Goal: Navigation & Orientation: Find specific page/section

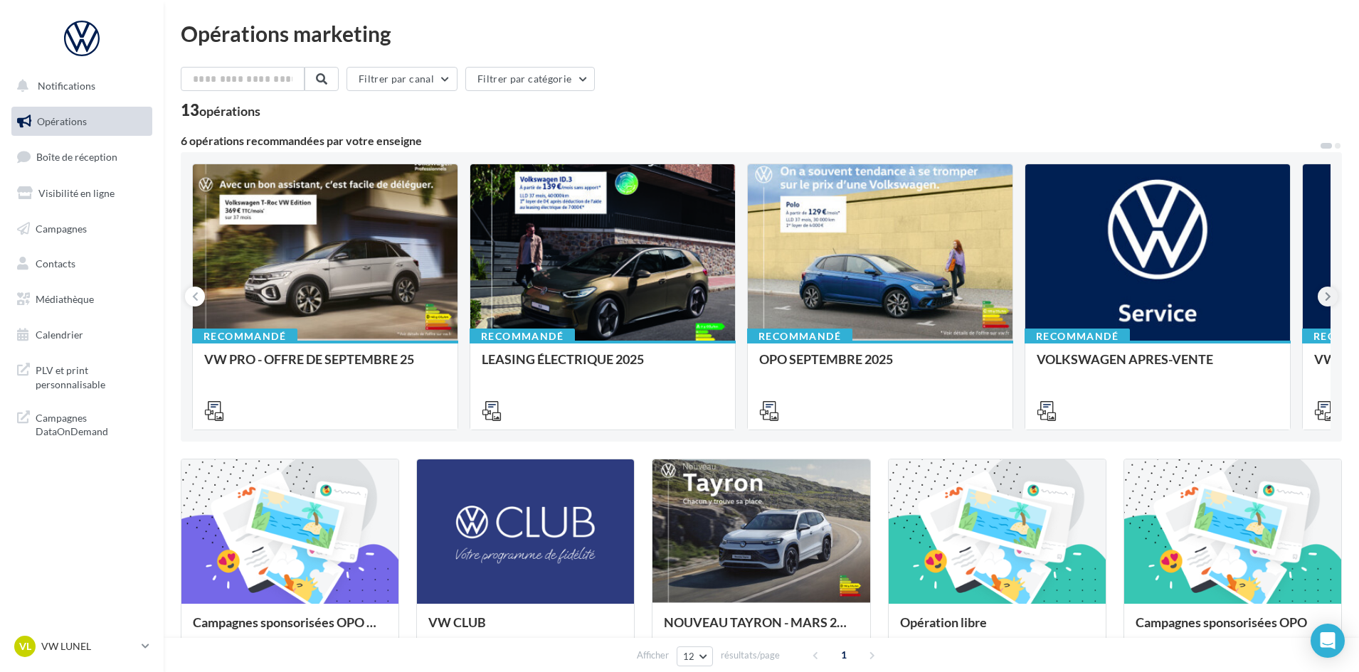
click at [1327, 297] on icon at bounding box center [1328, 297] width 6 height 14
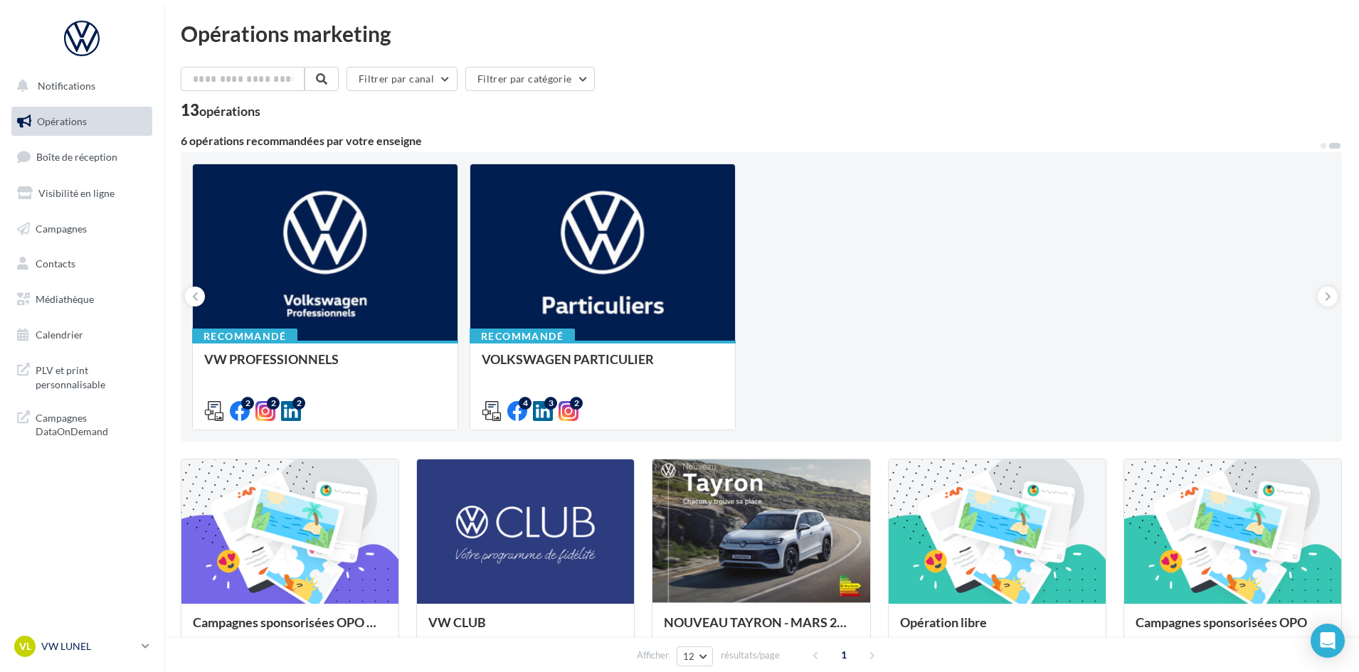
click at [102, 649] on p "VW LUNEL" at bounding box center [88, 647] width 95 height 14
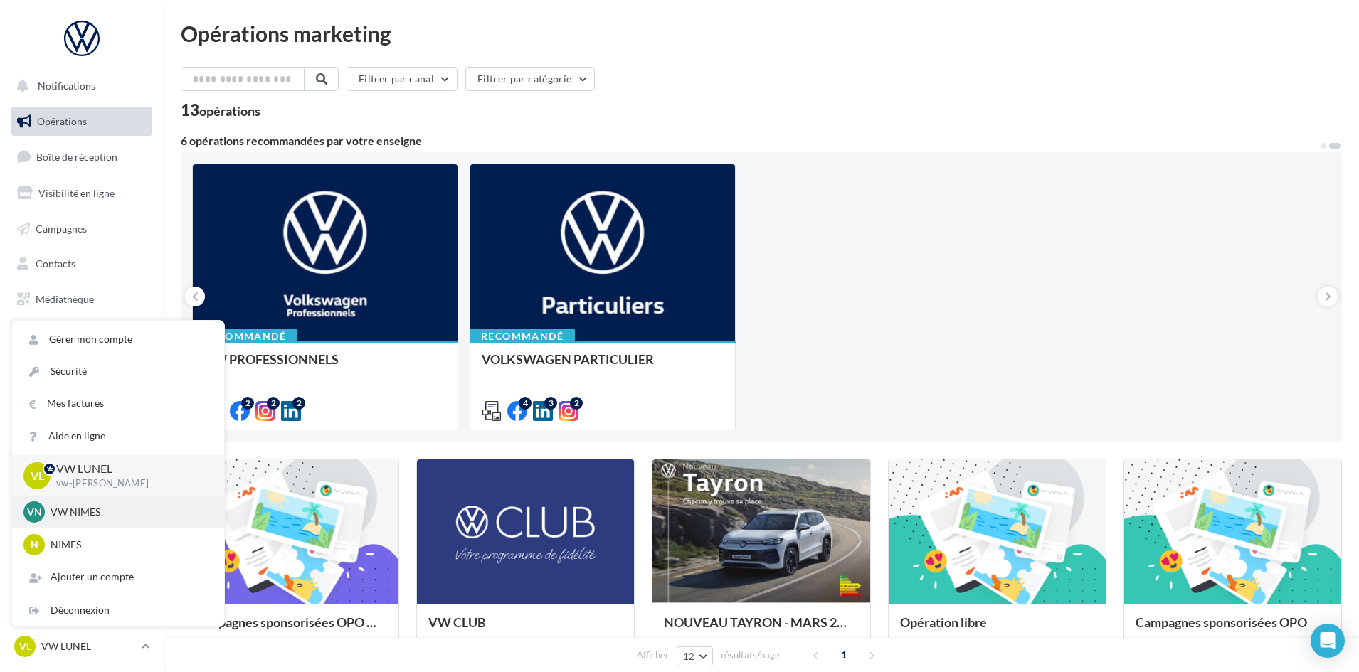
click at [121, 514] on p "VW NIMES" at bounding box center [129, 512] width 157 height 14
click at [71, 503] on div "VN VW NIMES vw-nim-eli" at bounding box center [117, 512] width 189 height 21
click at [78, 518] on p "VW NIMES" at bounding box center [129, 512] width 157 height 14
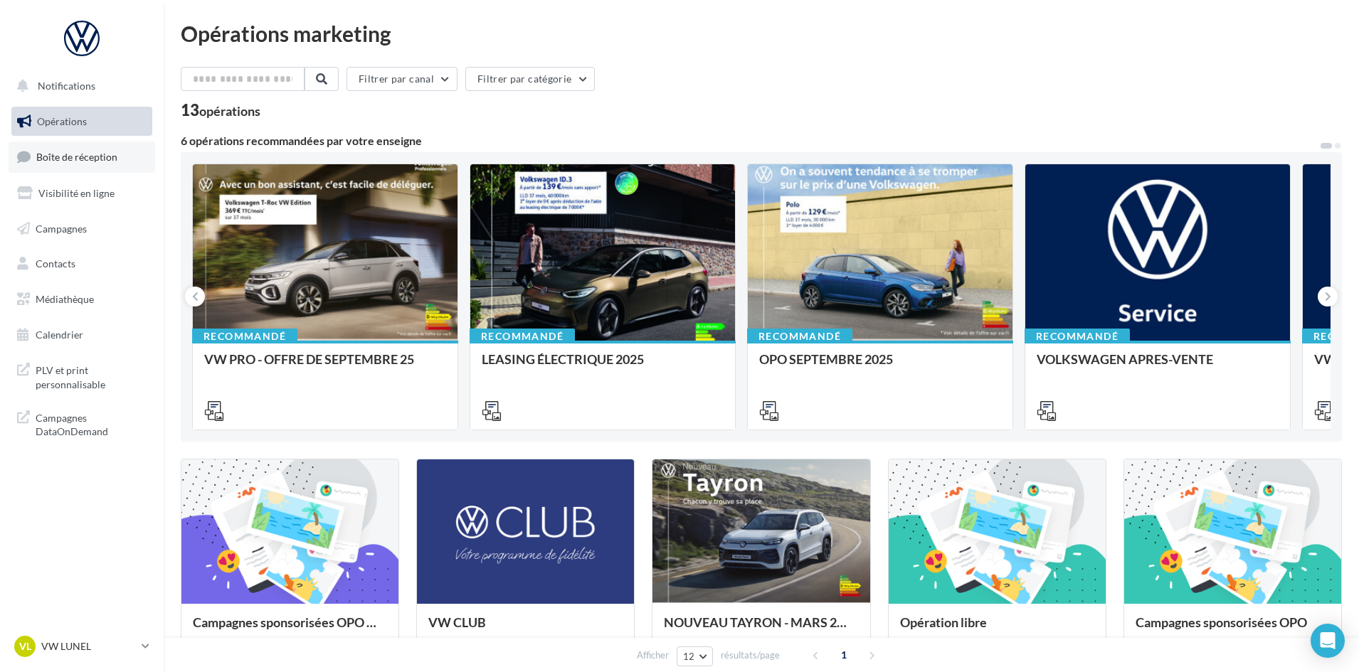
click at [66, 163] on span "Boîte de réception" at bounding box center [76, 157] width 81 height 12
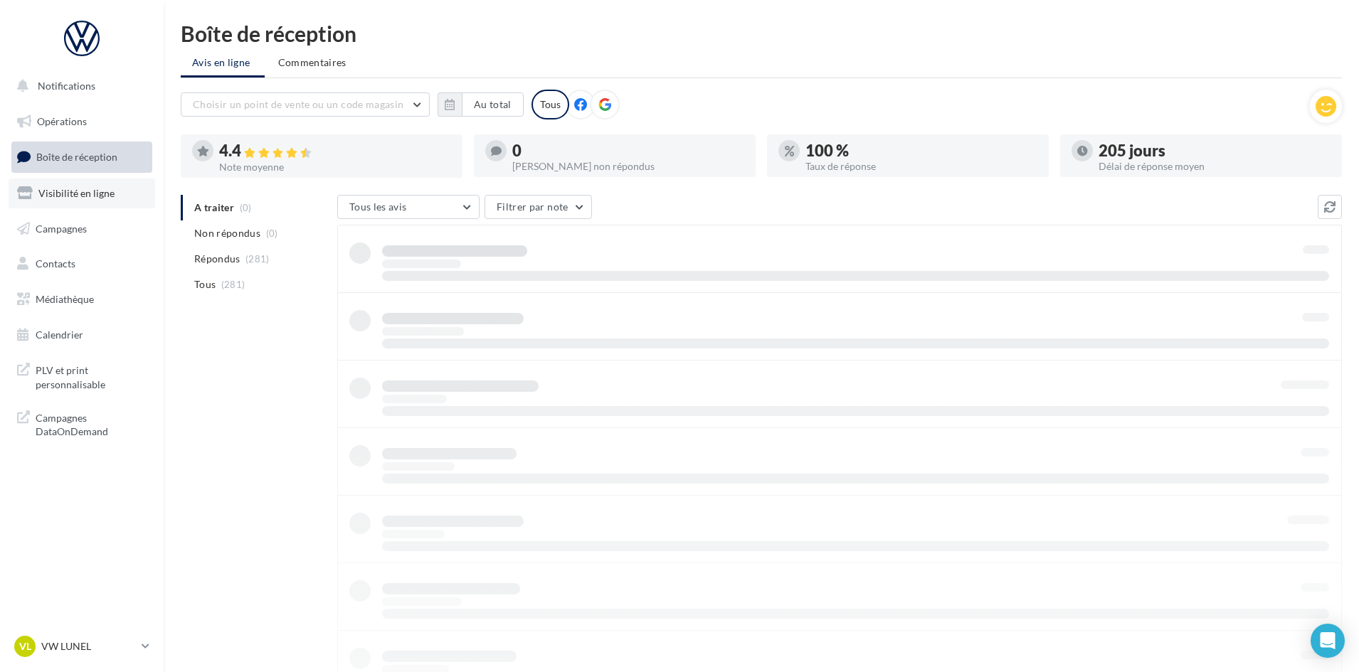
click at [80, 193] on span "Visibilité en ligne" at bounding box center [76, 193] width 76 height 12
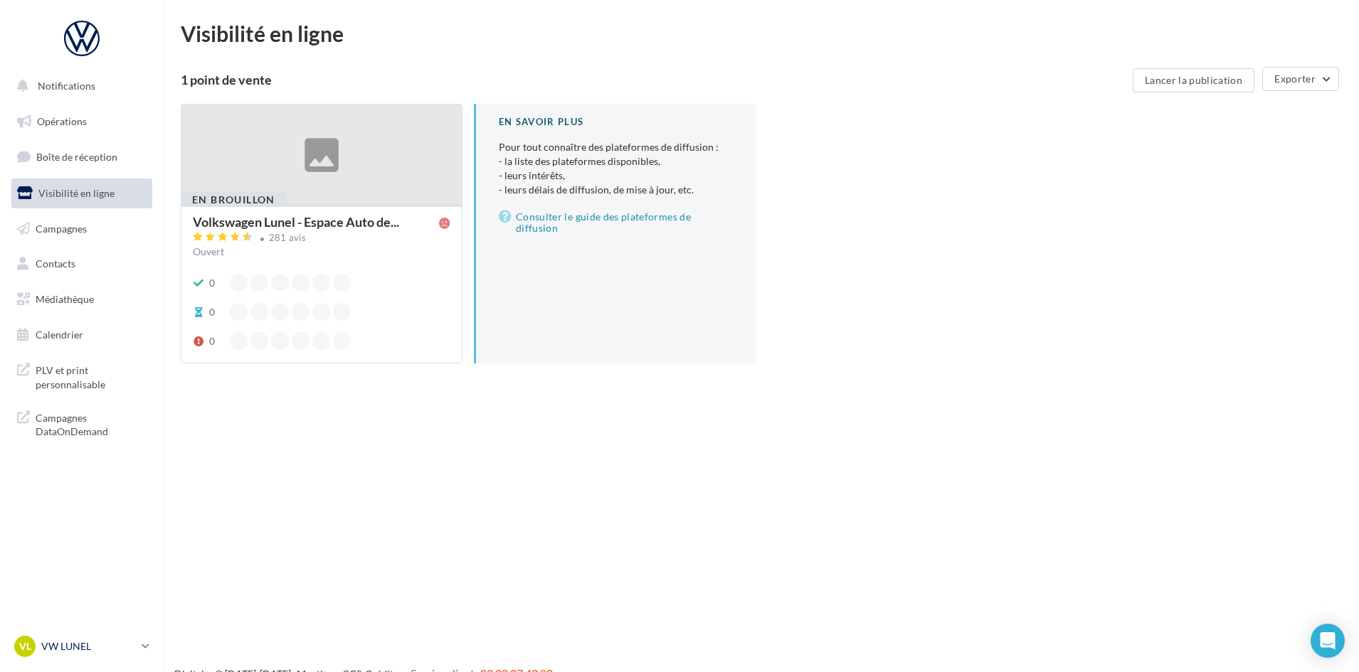
click at [146, 640] on icon at bounding box center [146, 646] width 8 height 12
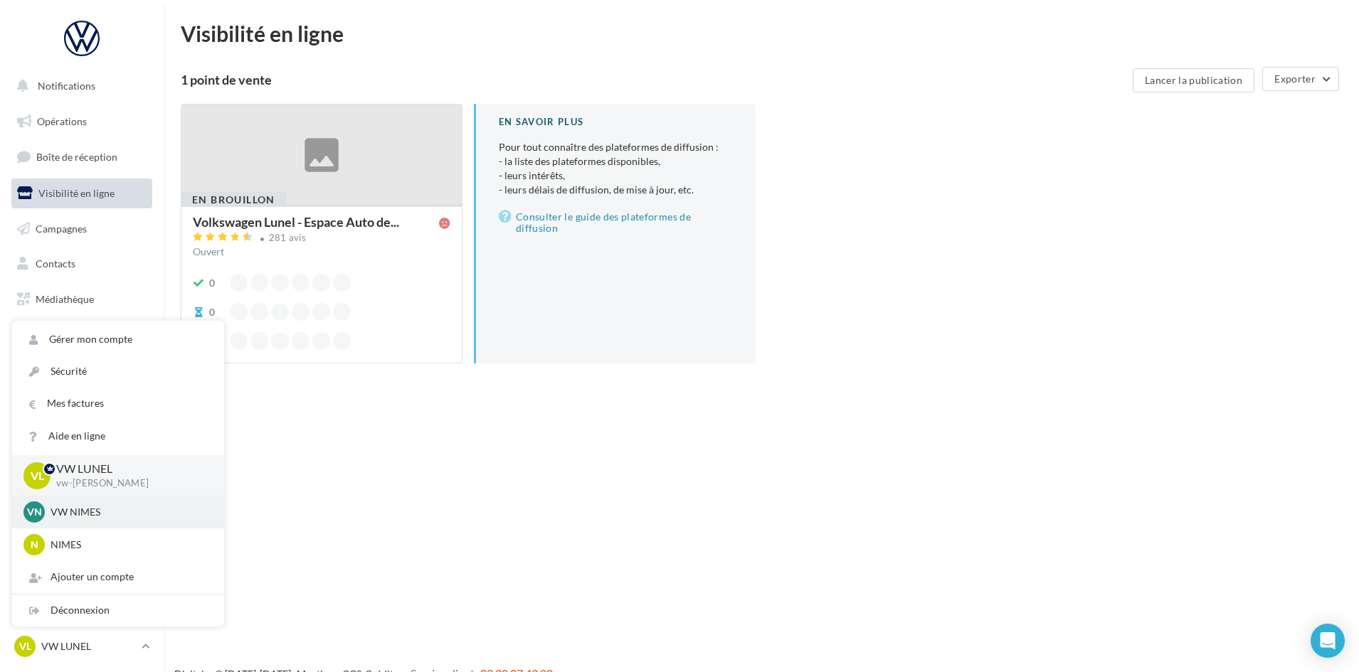
click at [114, 511] on p "VW NIMES" at bounding box center [129, 512] width 157 height 14
